Goal: Register for event/course

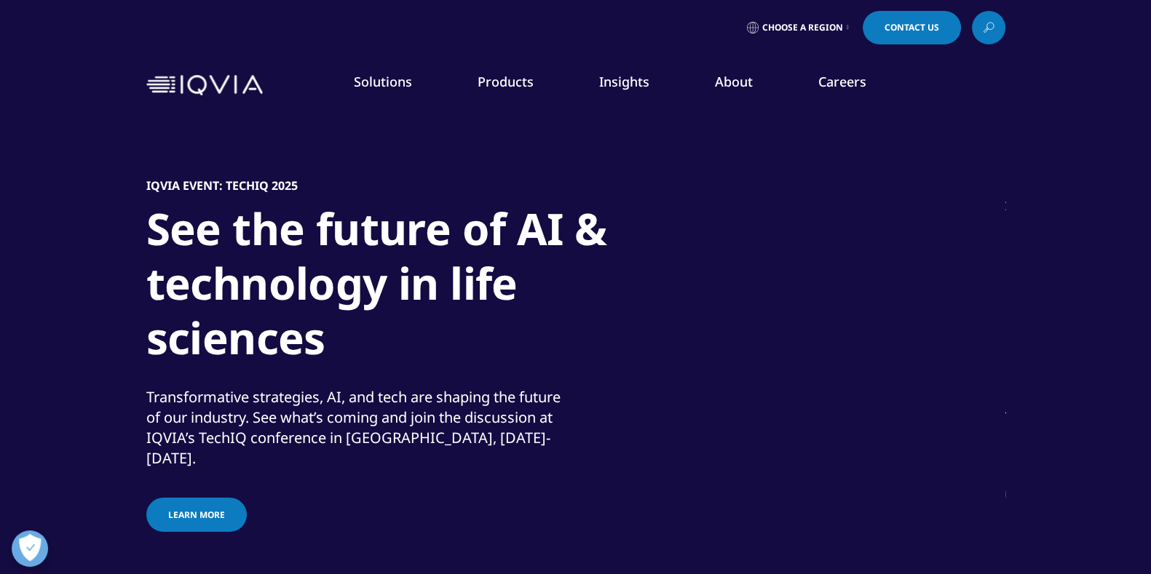
click at [622, 191] on link "News" at bounding box center [728, 196] width 282 height 16
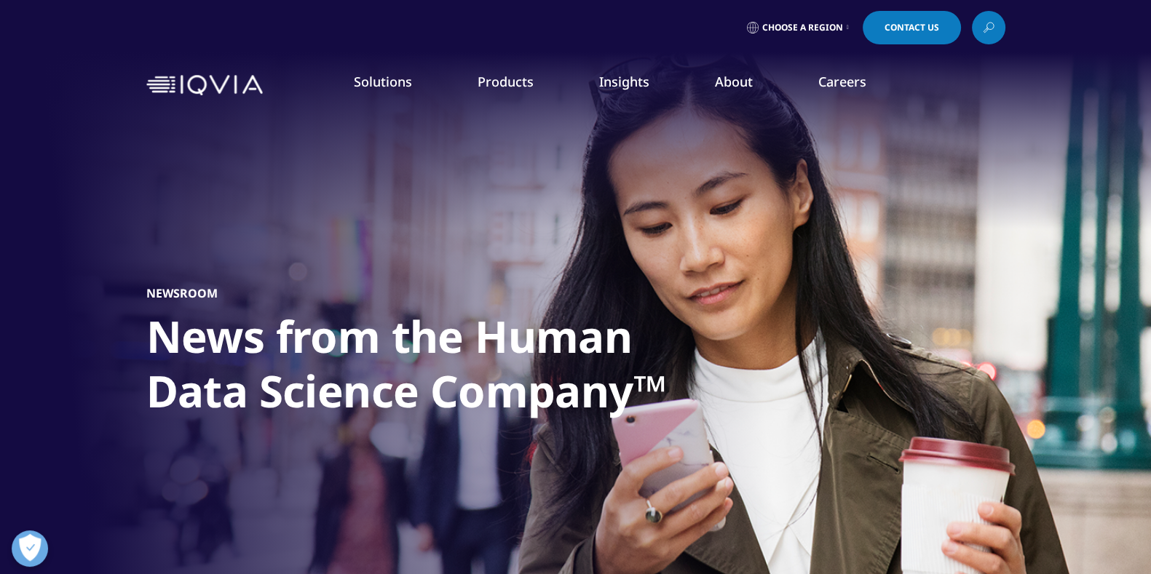
scroll to position [305, 0]
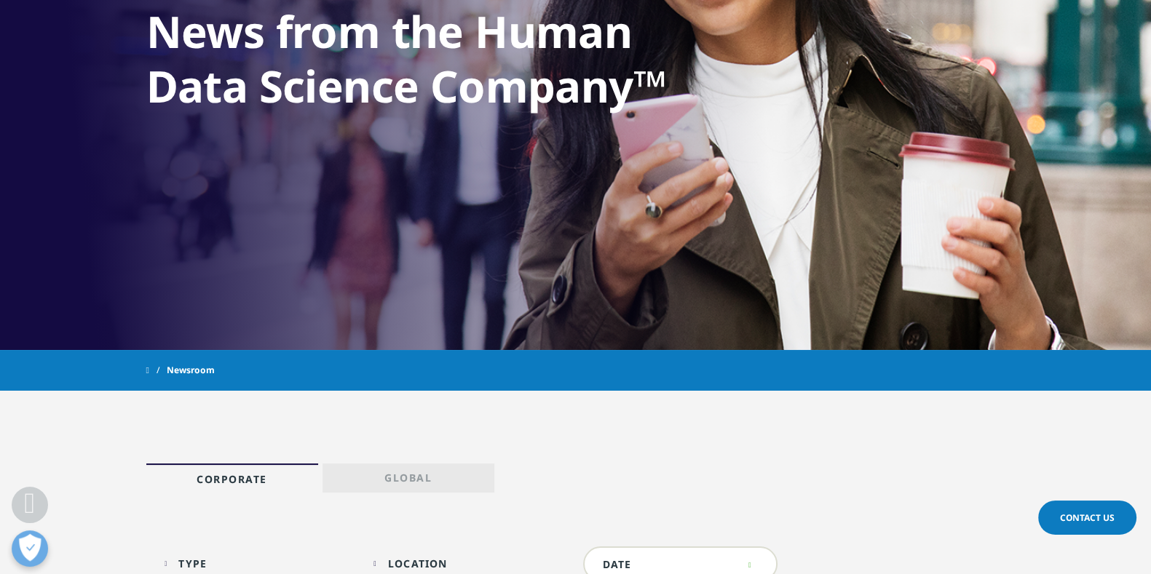
scroll to position [562, 0]
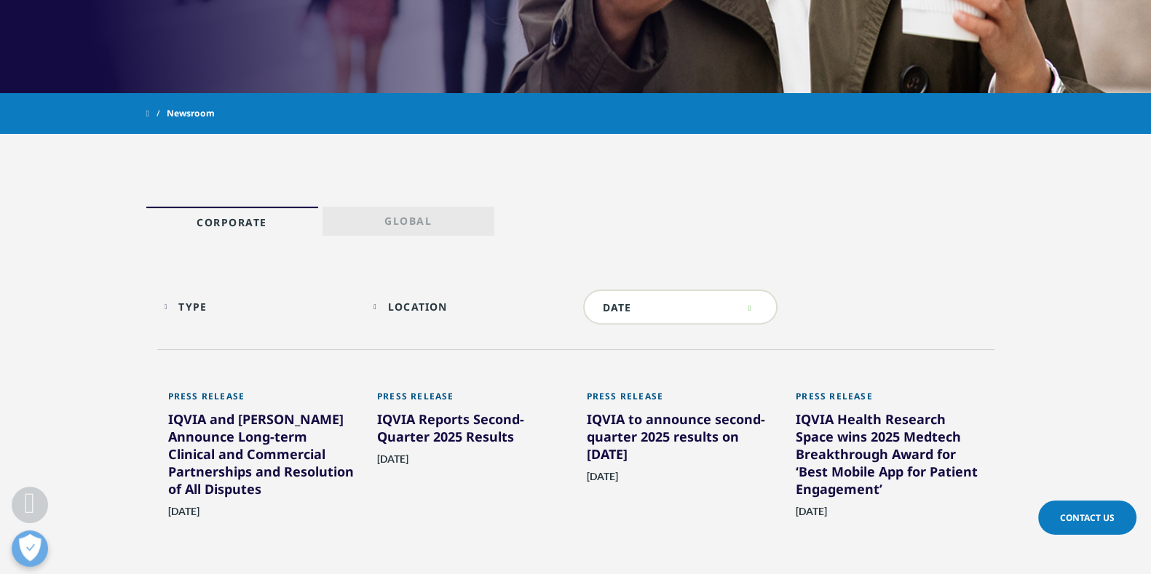
click at [263, 442] on div "IQVIA and Veeva Announce Long-term Clinical and Commercial Partnerships and Res…" at bounding box center [262, 457] width 188 height 93
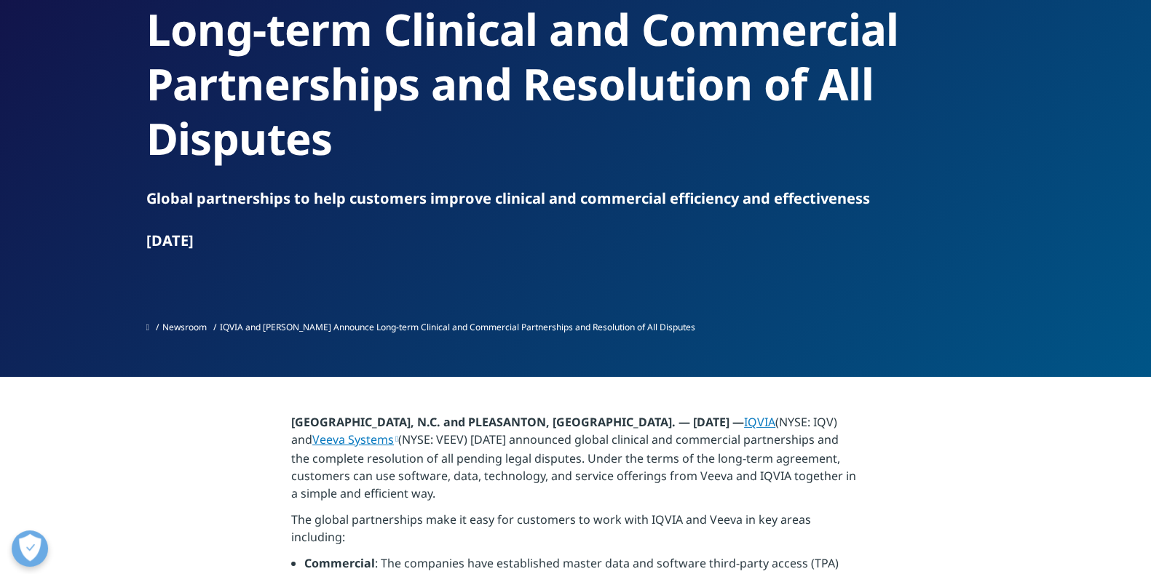
scroll to position [218, 0]
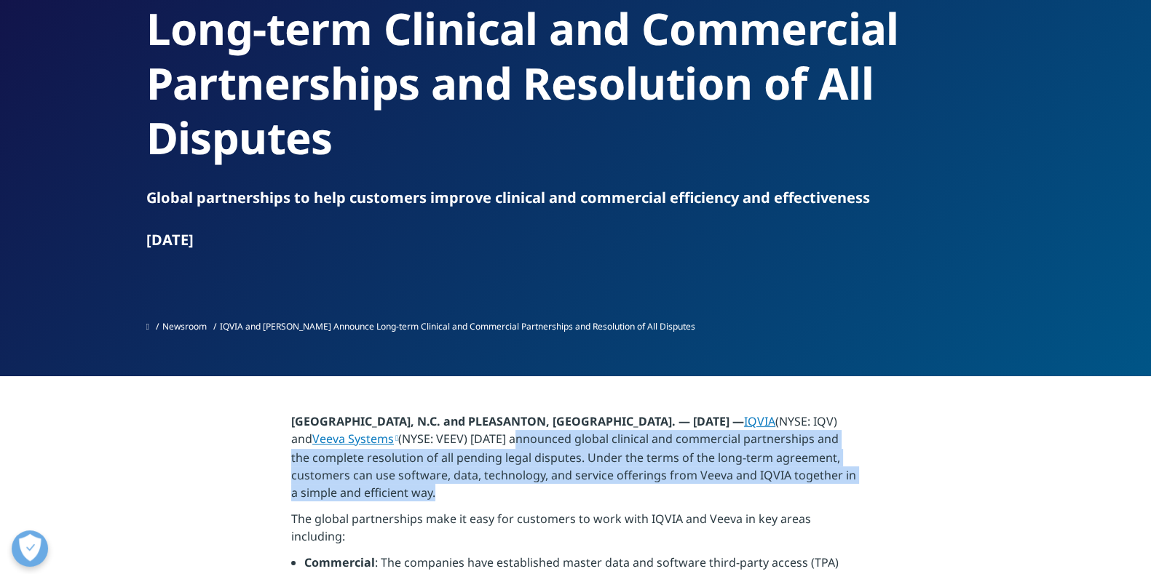
drag, startPoint x: 500, startPoint y: 389, endPoint x: 582, endPoint y: 435, distance: 93.9
click at [582, 435] on p "RESEARCH TRIANGLE PARK, N.C. and PLEASANTON, Calif. — August 18, 2025 — IQVIA (…" at bounding box center [575, 462] width 568 height 98
copy p "nnounced global clinical and commercial partnerships and the complete resolutio…"
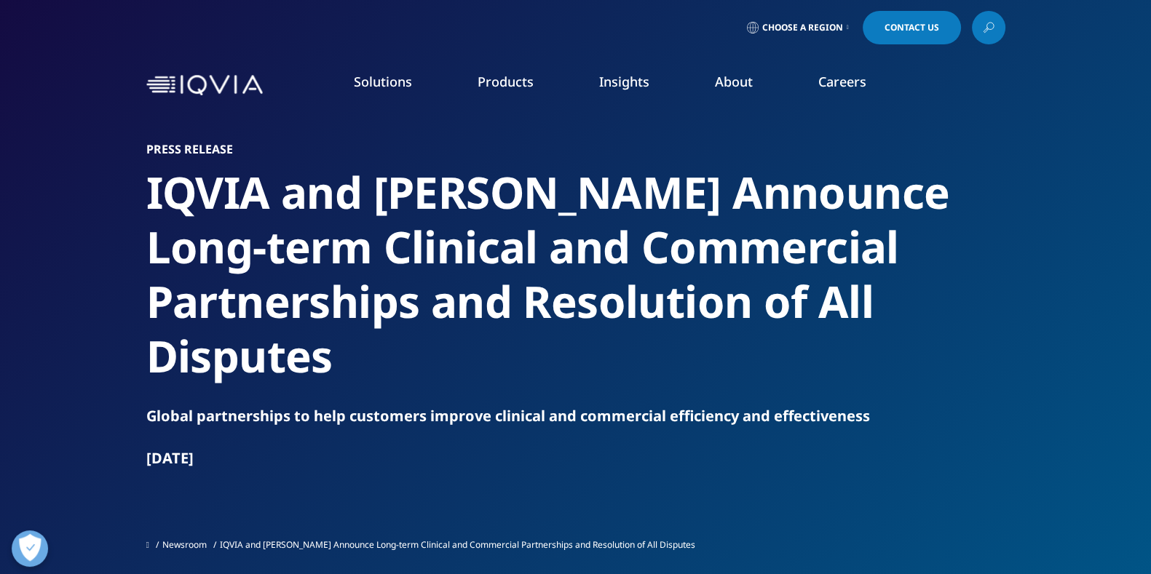
click at [737, 81] on link "About" at bounding box center [734, 81] width 38 height 17
click at [619, 239] on li "Industry Analyst Reports" at bounding box center [728, 251] width 282 height 28
click at [648, 216] on link "Events & Webinars" at bounding box center [728, 223] width 282 height 16
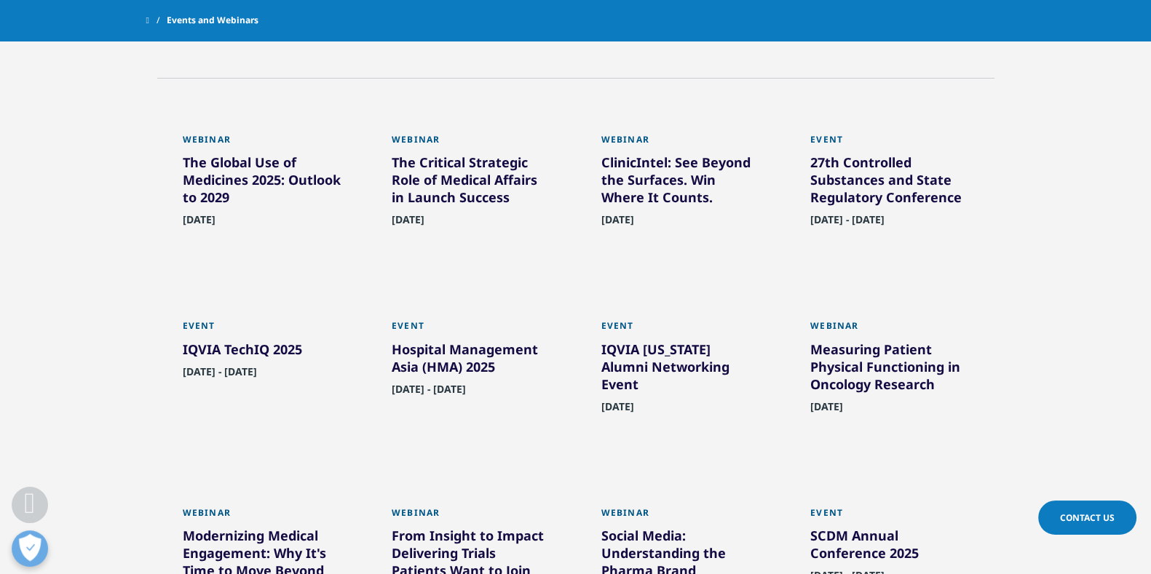
scroll to position [804, 0]
click at [659, 360] on div "IQVIA North Carolina Alumni Networking Event" at bounding box center [680, 368] width 159 height 58
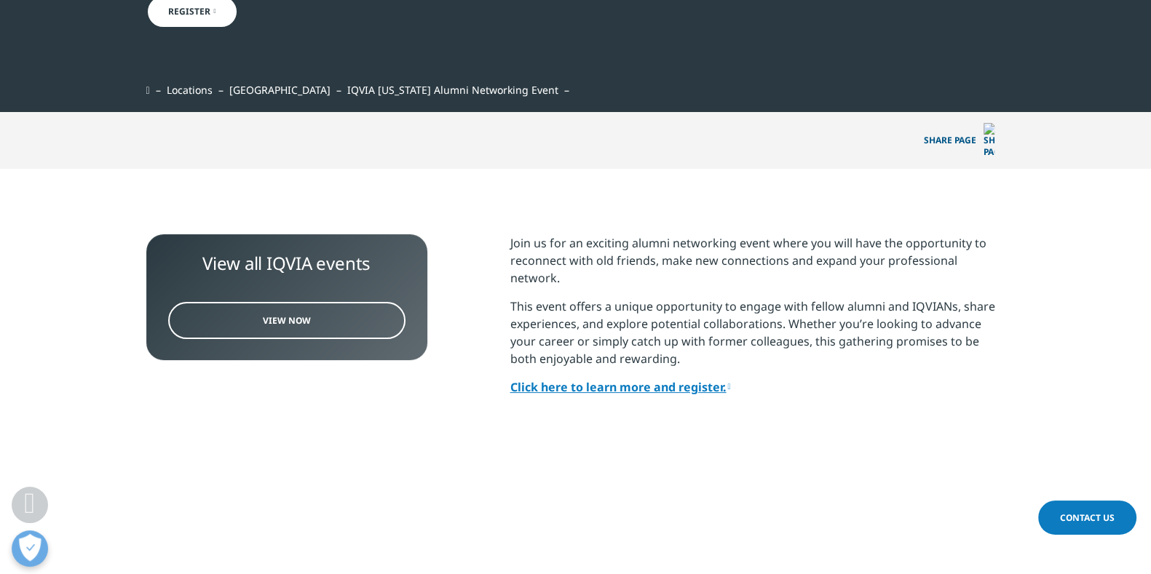
scroll to position [413, 0]
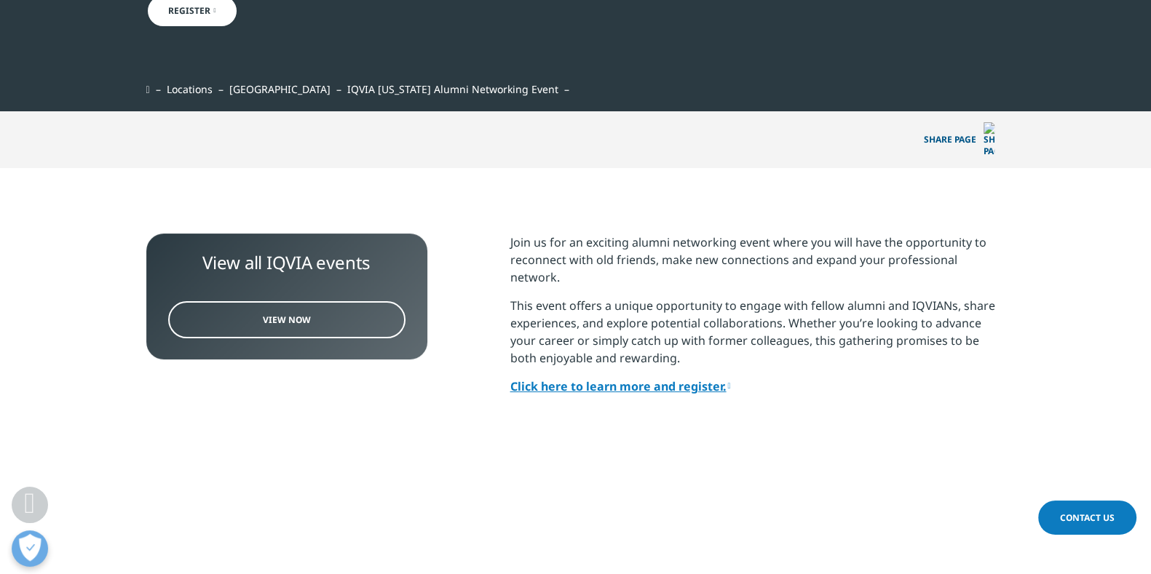
click at [600, 378] on link "Click here to learn more and register." at bounding box center [620, 386] width 221 height 16
